Goal: Information Seeking & Learning: Learn about a topic

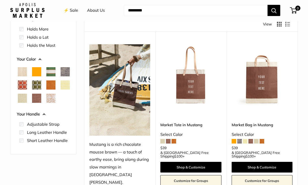
scroll to position [45, 0]
click at [263, 86] on img at bounding box center [262, 74] width 61 height 61
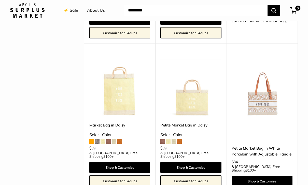
scroll to position [489, 0]
click at [269, 65] on img at bounding box center [262, 86] width 61 height 61
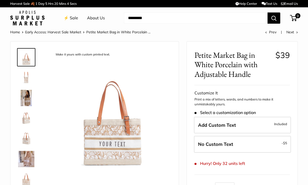
click at [28, 74] on img at bounding box center [26, 77] width 16 height 16
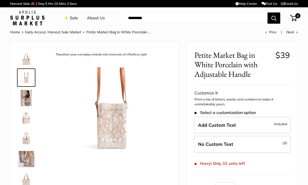
click at [30, 98] on img at bounding box center [26, 98] width 16 height 16
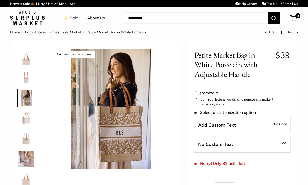
click at [25, 114] on img at bounding box center [26, 118] width 16 height 16
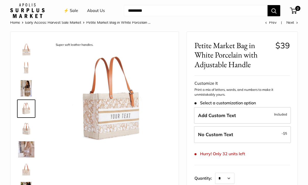
click at [84, 120] on img at bounding box center [111, 99] width 120 height 120
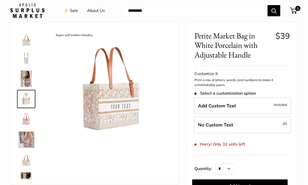
scroll to position [20, 0]
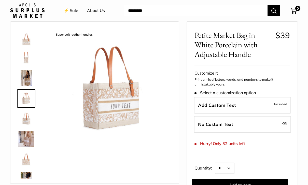
click at [116, 114] on img at bounding box center [111, 89] width 120 height 120
click at [31, 162] on img at bounding box center [26, 159] width 16 height 16
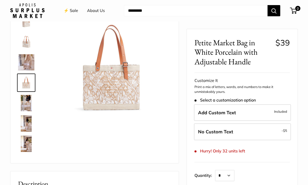
scroll to position [0, 0]
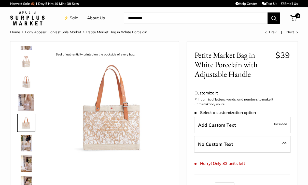
click at [116, 129] on img at bounding box center [111, 109] width 120 height 120
click at [122, 139] on img at bounding box center [111, 109] width 120 height 120
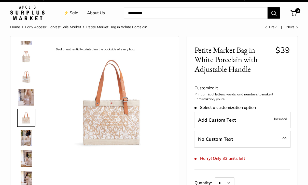
scroll to position [6, 0]
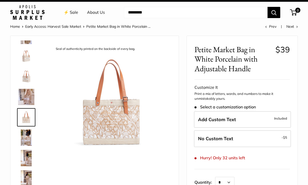
click at [117, 128] on img at bounding box center [111, 104] width 120 height 120
click at [22, 101] on img at bounding box center [26, 97] width 16 height 16
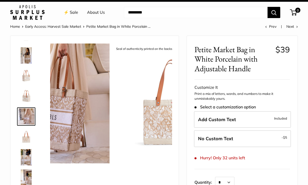
scroll to position [36, 0]
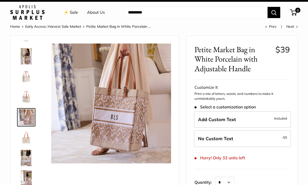
click at [25, 135] on img at bounding box center [26, 138] width 16 height 16
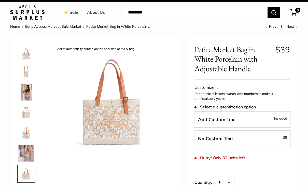
scroll to position [0, 0]
click at [26, 56] on img at bounding box center [26, 52] width 16 height 16
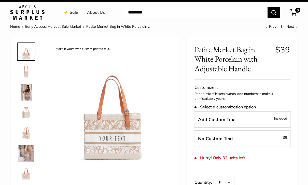
click at [31, 73] on img at bounding box center [26, 72] width 16 height 16
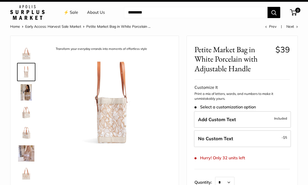
click at [27, 110] on img at bounding box center [26, 113] width 16 height 16
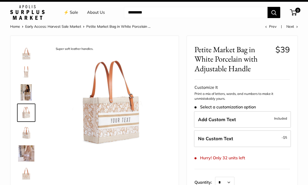
click at [24, 131] on img at bounding box center [26, 133] width 16 height 16
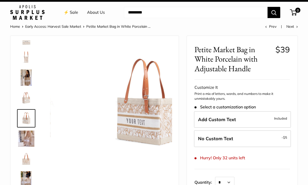
scroll to position [16, 0]
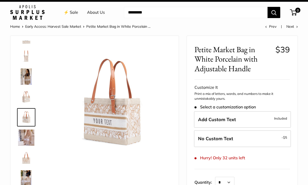
click at [24, 161] on img at bounding box center [26, 158] width 16 height 16
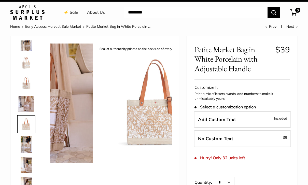
scroll to position [57, 0]
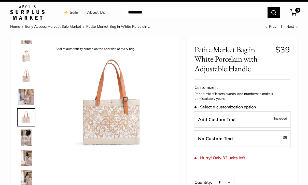
click at [26, 141] on img at bounding box center [26, 138] width 16 height 16
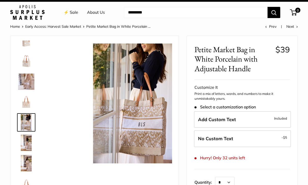
scroll to position [73, 0]
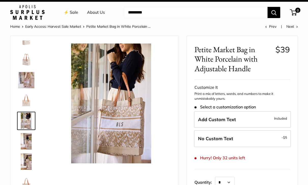
click at [26, 142] on img at bounding box center [26, 141] width 16 height 16
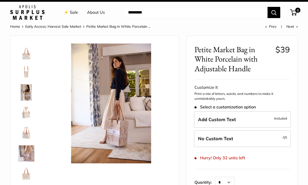
scroll to position [0, 0]
click at [25, 55] on img at bounding box center [26, 52] width 16 height 16
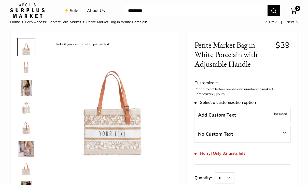
scroll to position [10, 0]
click at [148, 144] on img at bounding box center [111, 99] width 120 height 120
